Goal: Information Seeking & Learning: Learn about a topic

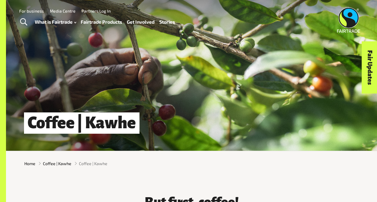
click at [105, 23] on link "Fairtrade Products" at bounding box center [101, 22] width 41 height 8
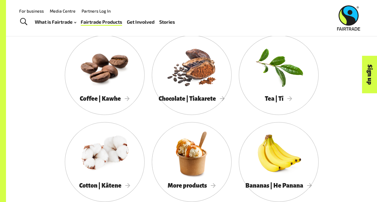
scroll to position [480, 0]
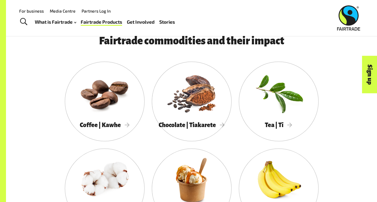
click at [181, 103] on div at bounding box center [192, 93] width 80 height 52
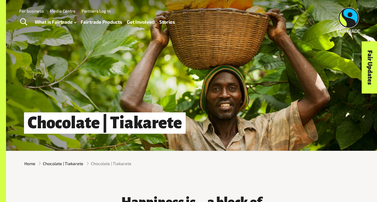
click at [40, 20] on link "What is Fairtrade" at bounding box center [55, 22] width 41 height 8
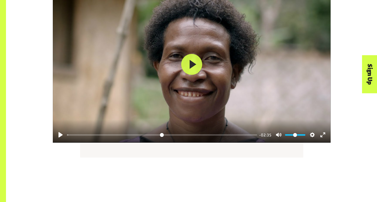
scroll to position [720, 0]
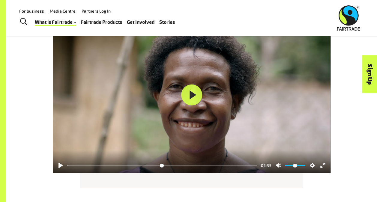
click at [59, 166] on button "Pause Play" at bounding box center [61, 166] width 10 height 10
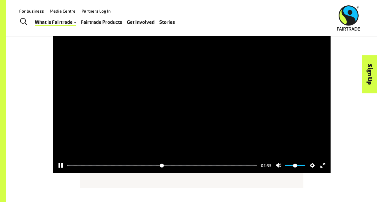
click at [59, 166] on button "Pause Play" at bounding box center [61, 166] width 10 height 10
